Goal: Task Accomplishment & Management: Use online tool/utility

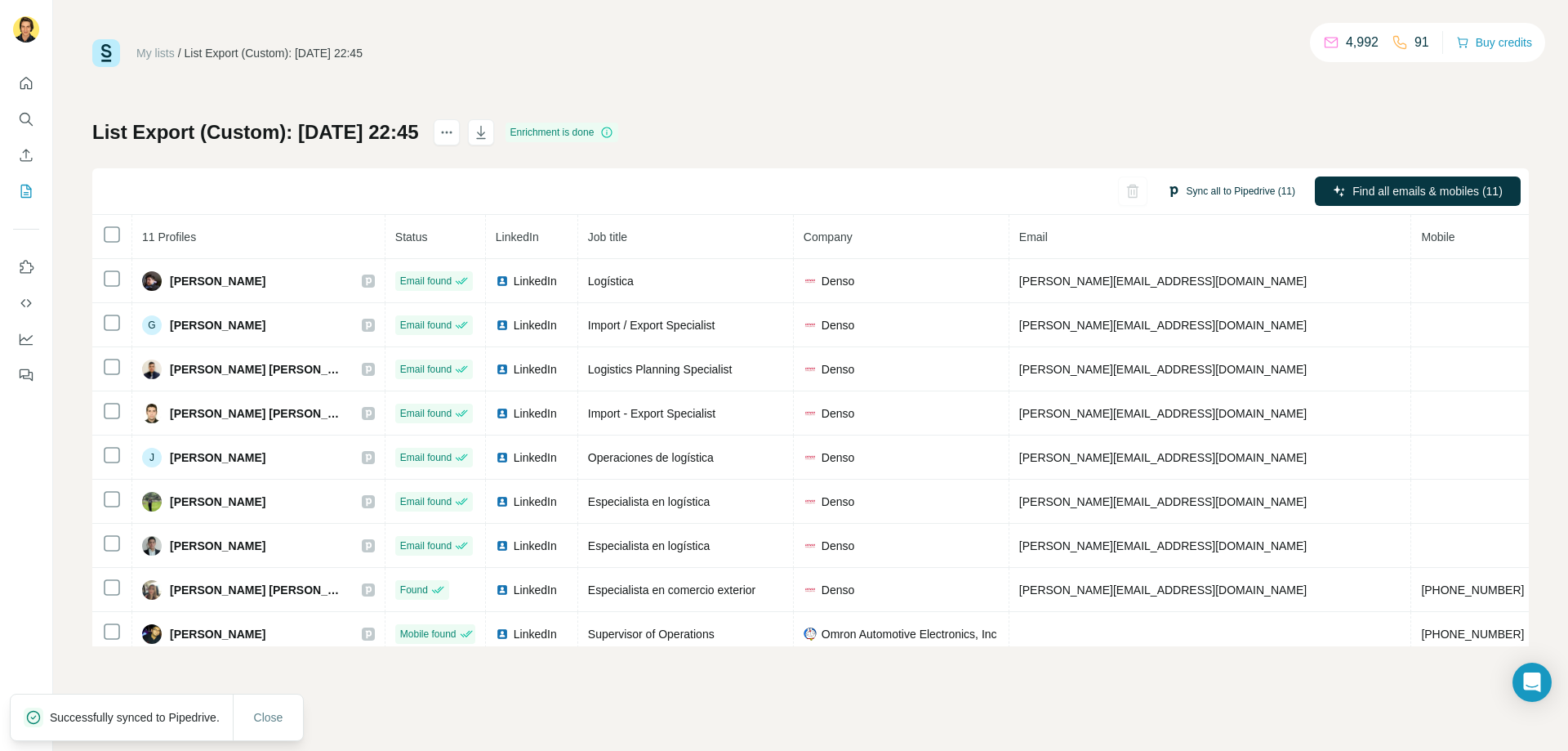
click at [1211, 193] on button "Sync all to Pipedrive (11)" at bounding box center [1231, 191] width 151 height 25
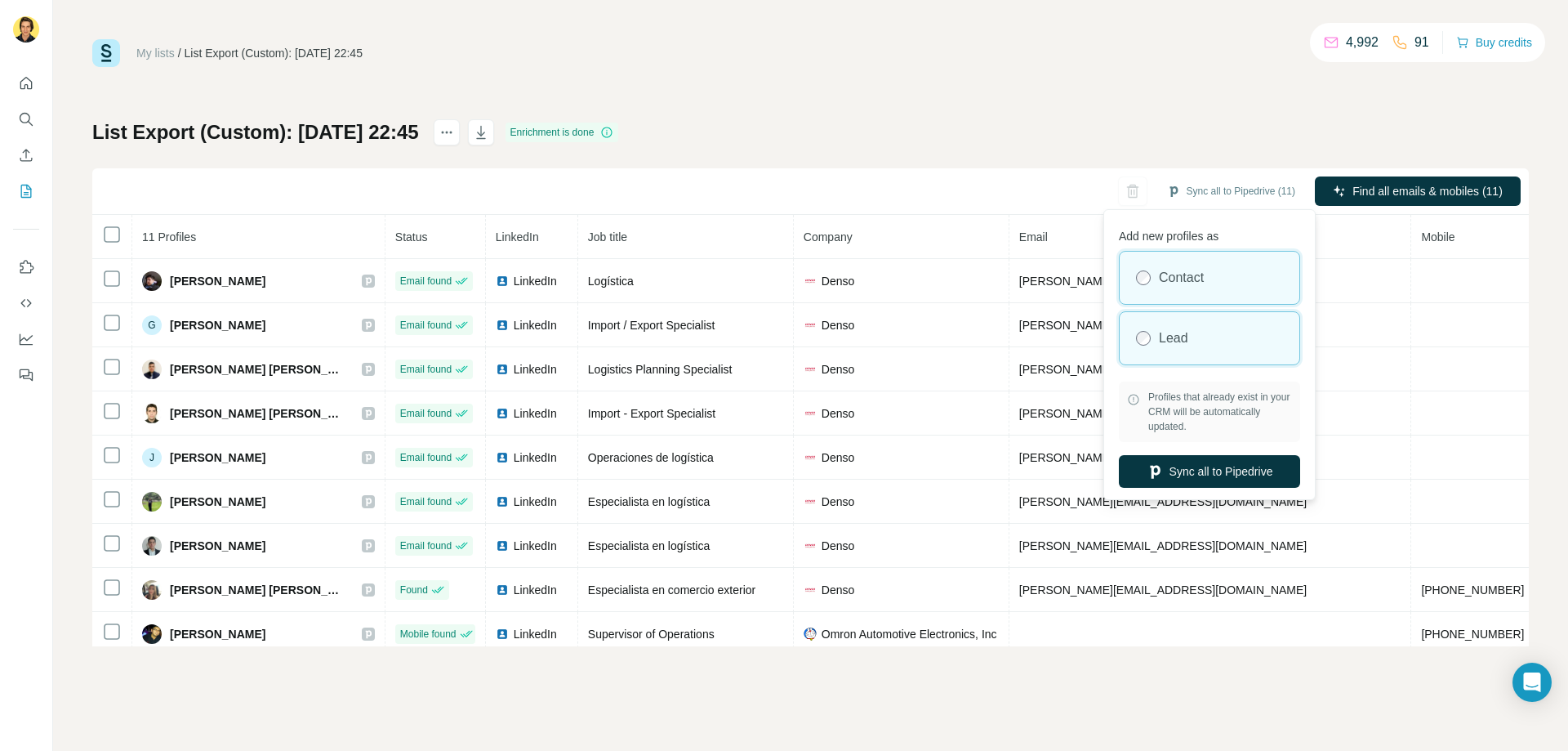
click at [1214, 335] on div "Lead" at bounding box center [1209, 338] width 180 height 52
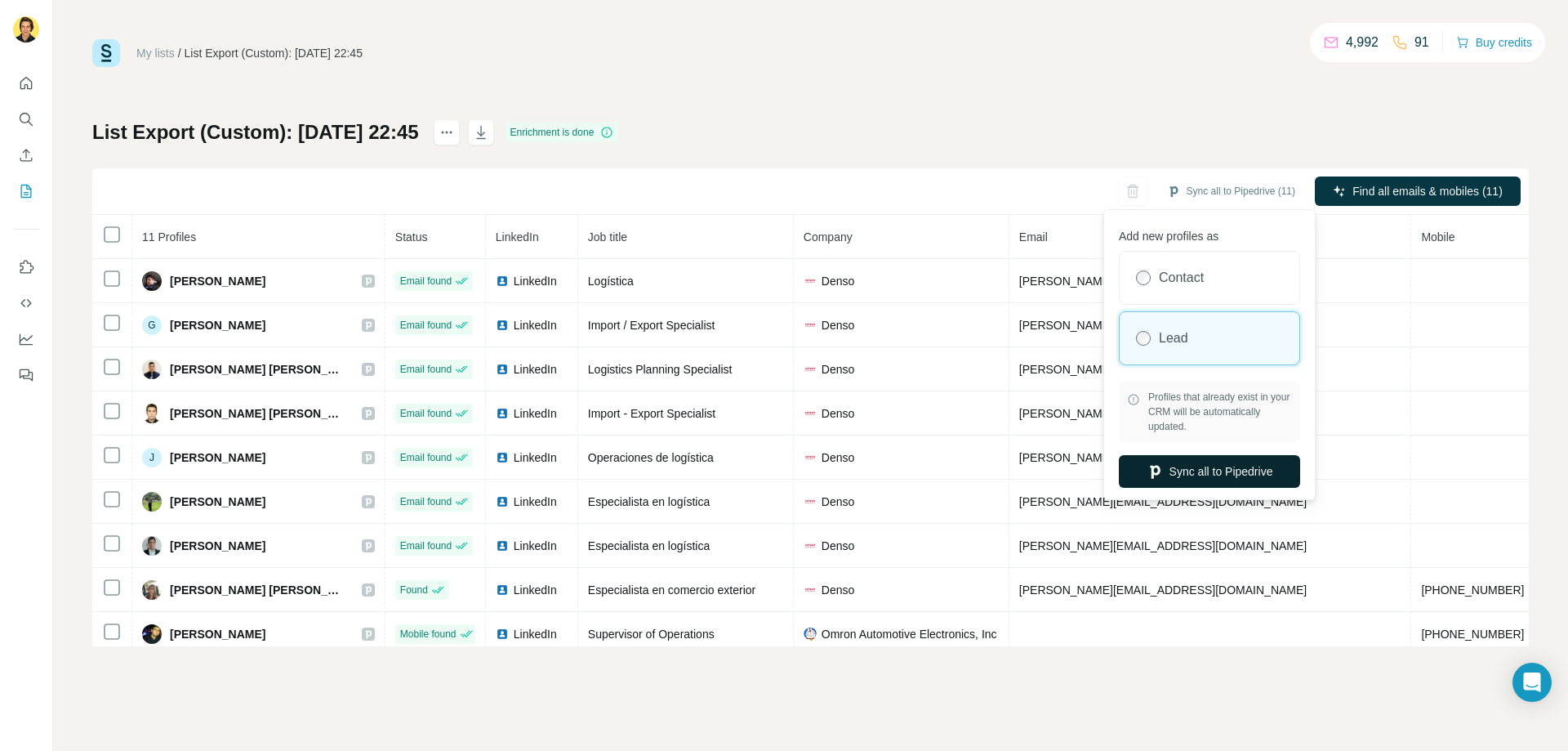
click at [1225, 468] on button "Sync all to Pipedrive" at bounding box center [1209, 471] width 181 height 33
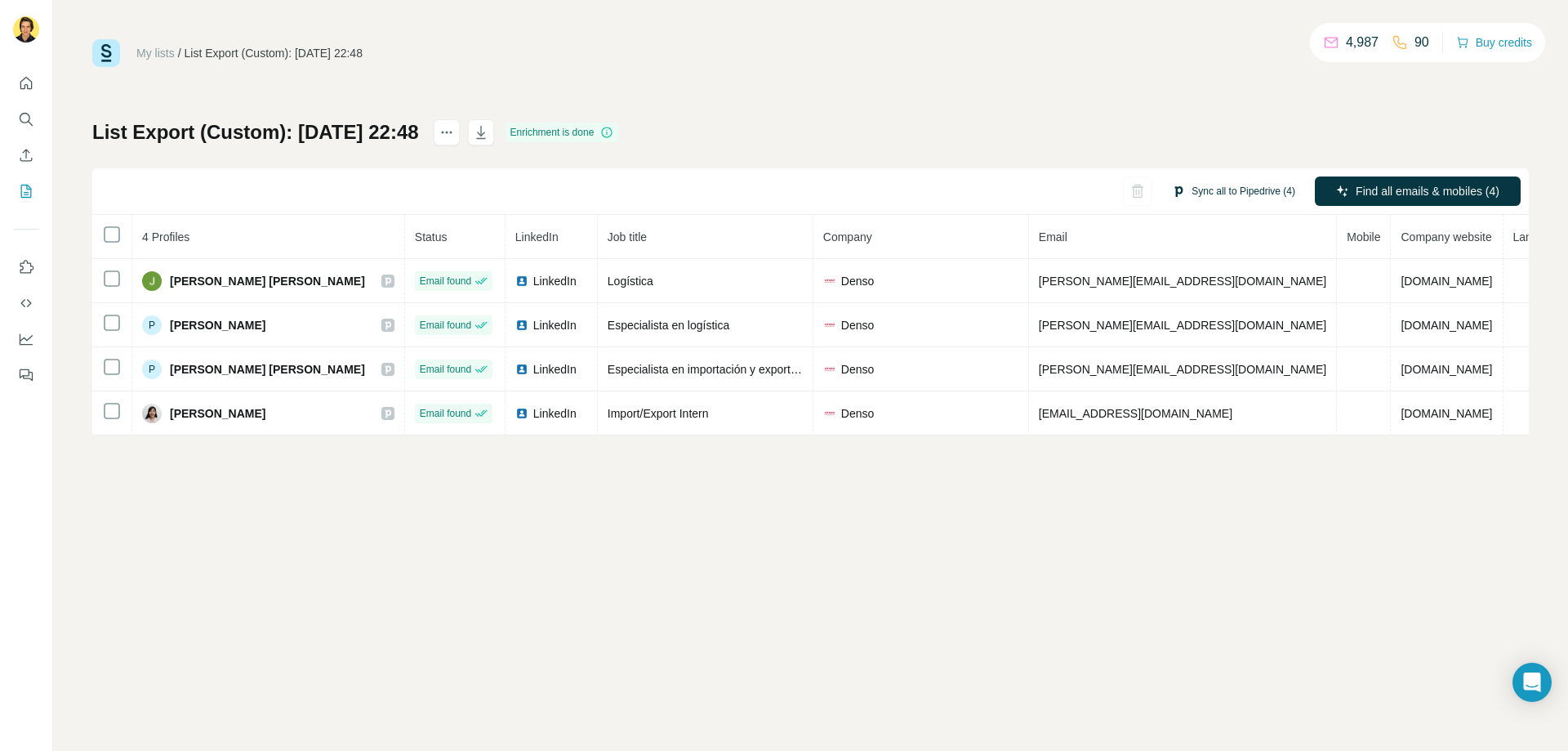
click at [1204, 191] on button "Sync all to Pipedrive (4)" at bounding box center [1233, 191] width 146 height 25
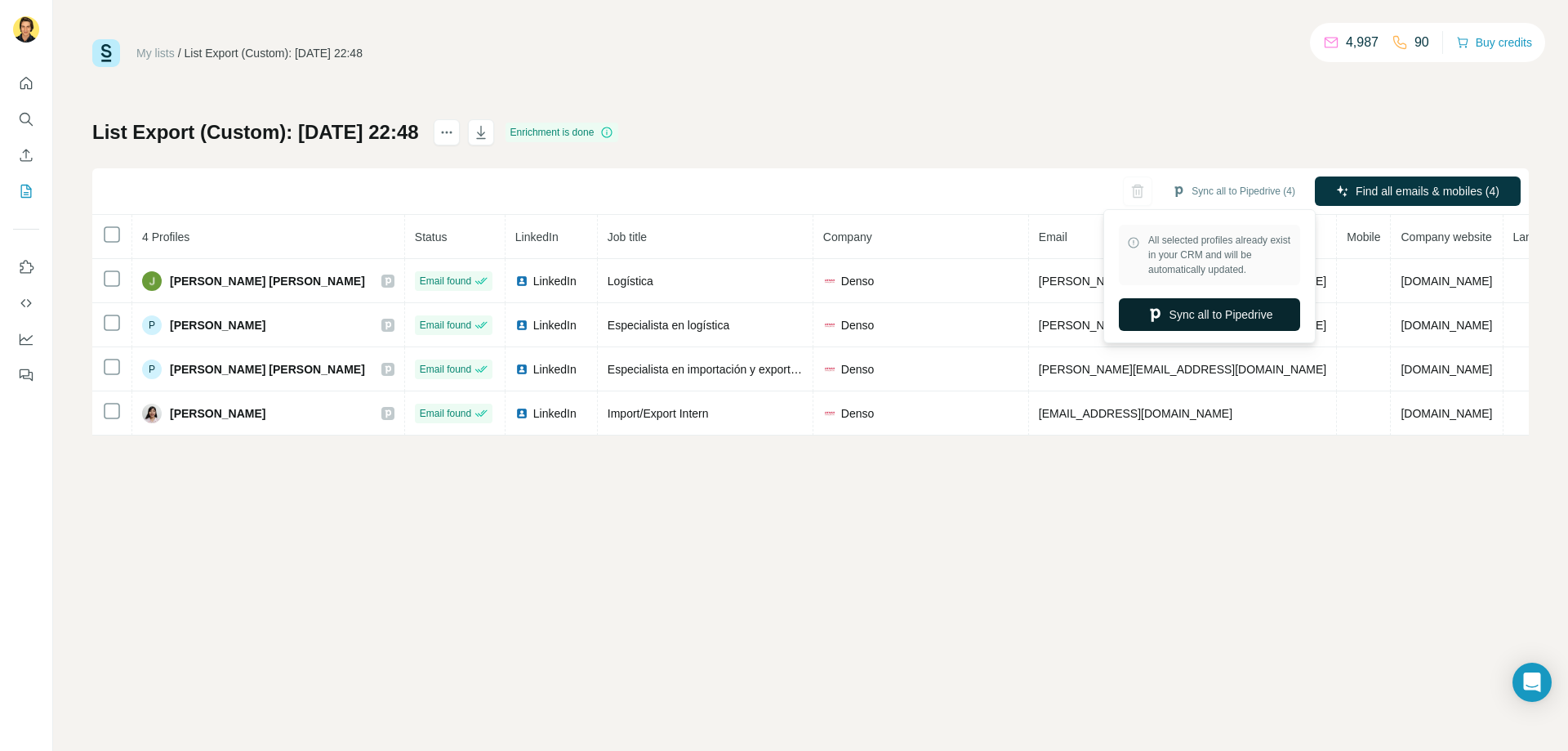
click at [1206, 317] on button "Sync all to Pipedrive" at bounding box center [1209, 314] width 181 height 33
